Goal: Transaction & Acquisition: Purchase product/service

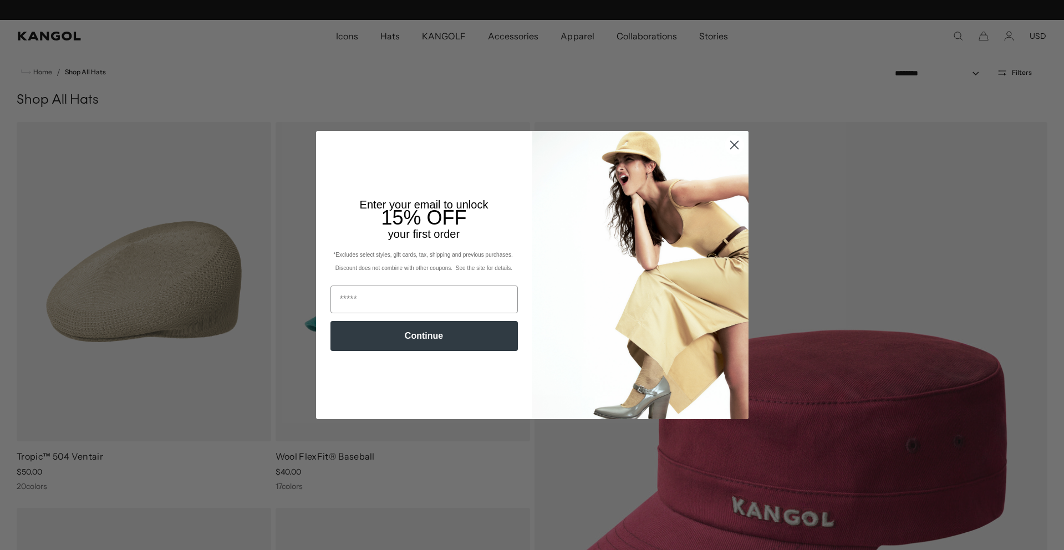
scroll to position [0, 228]
